Goal: Task Accomplishment & Management: Manage account settings

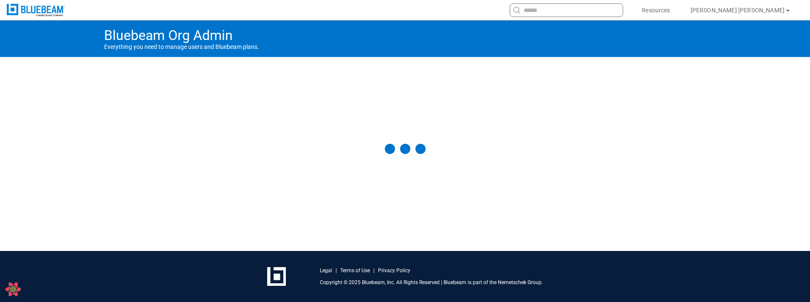
select select "**"
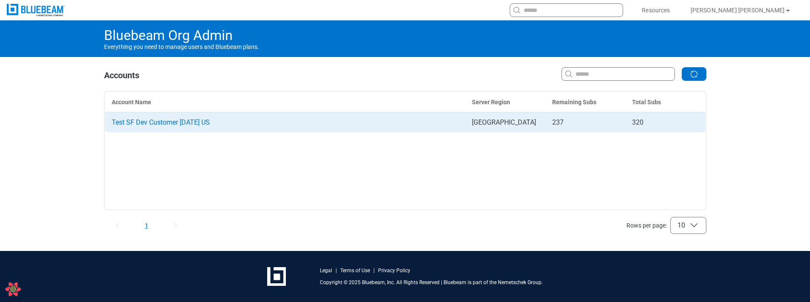
click at [190, 114] on td "Test SF Dev Customer [DATE] US" at bounding box center [285, 122] width 361 height 20
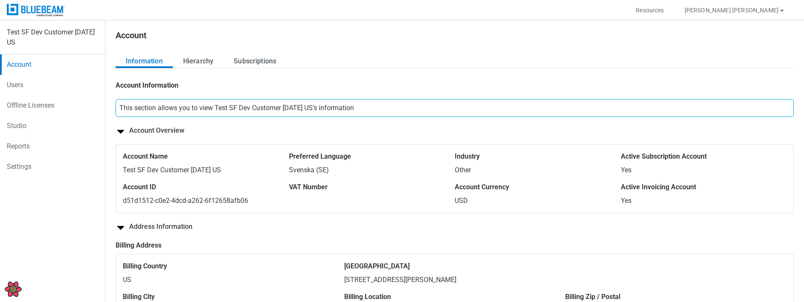
click at [260, 72] on div "Information Hierarchy Subscriptions Account Information This section allows you…" at bounding box center [455, 188] width 678 height 268
click at [263, 62] on button "Subscriptions" at bounding box center [254, 61] width 63 height 14
